Goal: Task Accomplishment & Management: Manage account settings

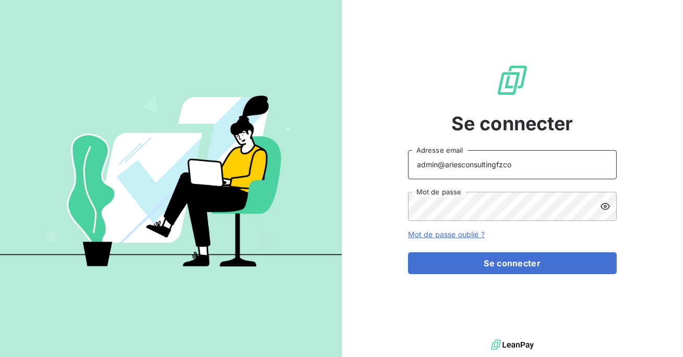
click at [497, 165] on input "admin@ariesconsultingfzco" at bounding box center [512, 164] width 209 height 29
click at [408, 252] on button "Se connecter" at bounding box center [512, 263] width 209 height 22
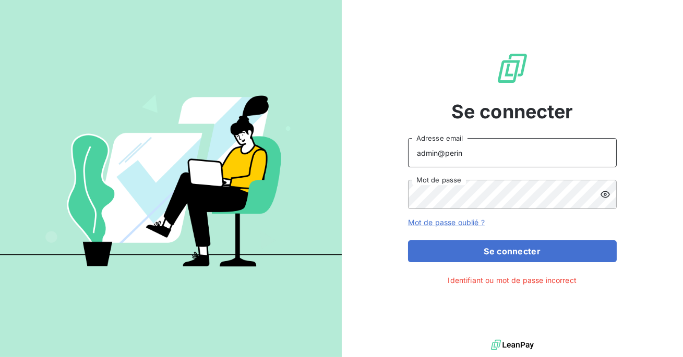
type input "admin@perin"
click at [408, 240] on button "Se connecter" at bounding box center [512, 251] width 209 height 22
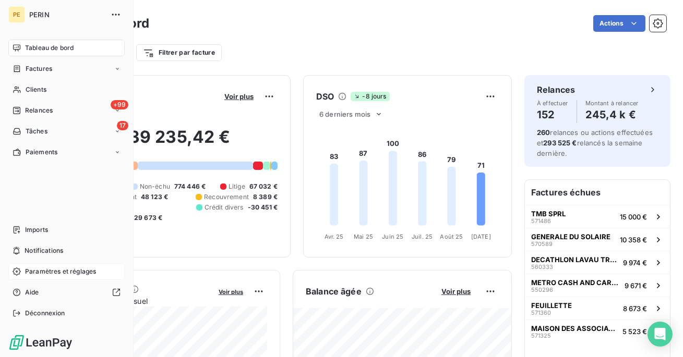
click at [51, 274] on span "Paramètres et réglages" at bounding box center [60, 271] width 71 height 9
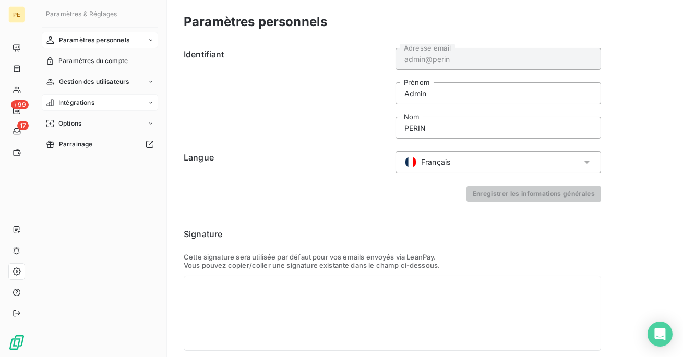
click at [104, 107] on div "Intégrations" at bounding box center [100, 102] width 116 height 17
